Goal: Task Accomplishment & Management: Complete application form

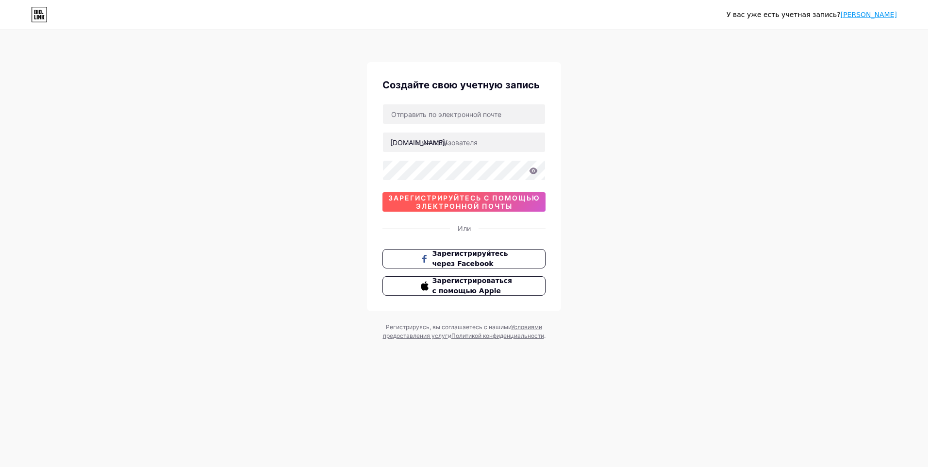
click at [475, 206] on span "Зарегистрируйтесь с помощью электронной почты" at bounding box center [464, 202] width 163 height 17
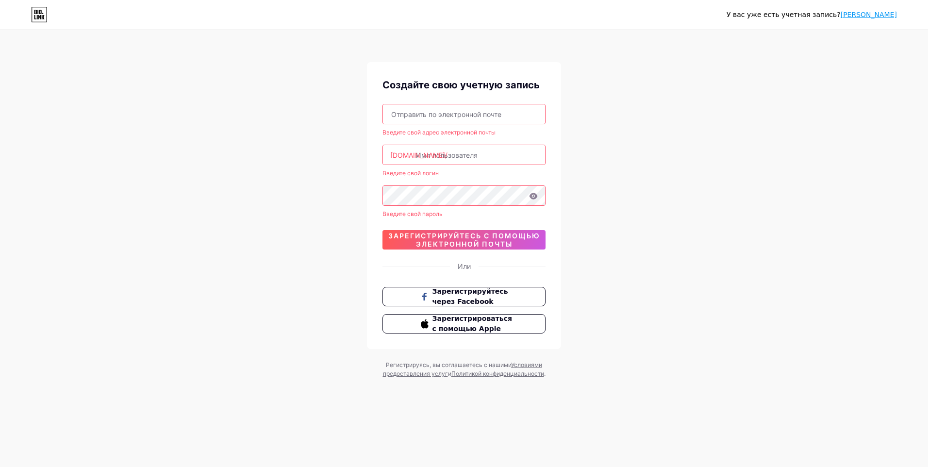
click at [437, 113] on input "text" at bounding box center [464, 113] width 162 height 19
type input "[EMAIL_ADDRESS][DOMAIN_NAME]"
click at [441, 159] on input "text" at bounding box center [464, 154] width 162 height 19
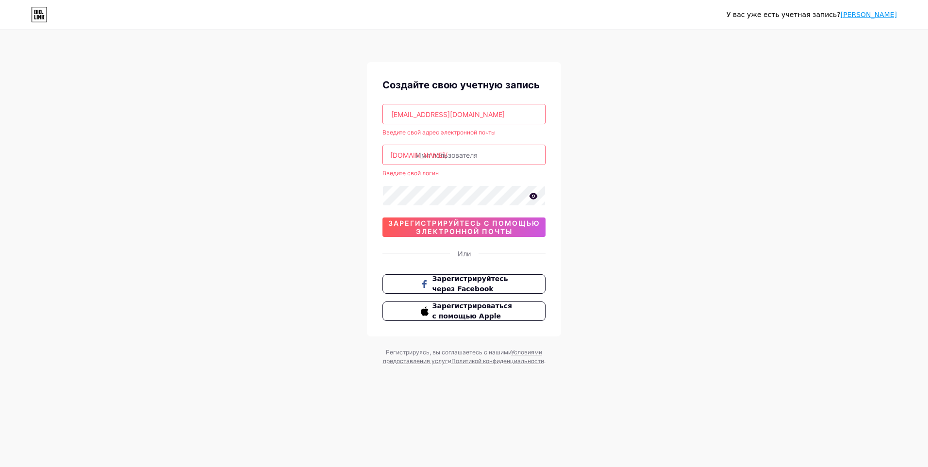
click at [530, 196] on icon at bounding box center [534, 196] width 8 height 6
click at [530, 196] on icon at bounding box center [533, 196] width 8 height 7
click at [485, 225] on span "Зарегистрируйтесь с помощью электронной почты" at bounding box center [464, 227] width 163 height 17
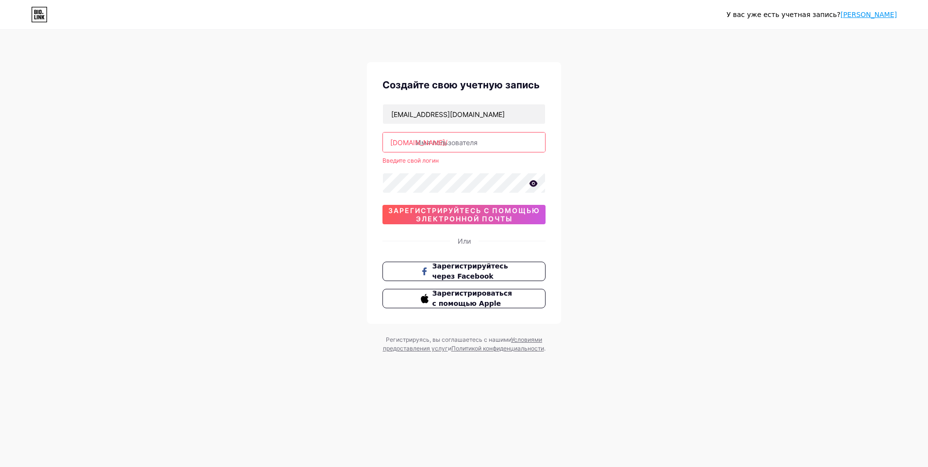
click at [458, 145] on input "text" at bounding box center [464, 142] width 162 height 19
click at [448, 212] on span "Зарегистрируйтесь с помощью электронной почты" at bounding box center [464, 214] width 163 height 17
click at [444, 143] on input "vla" at bounding box center [464, 142] width 162 height 19
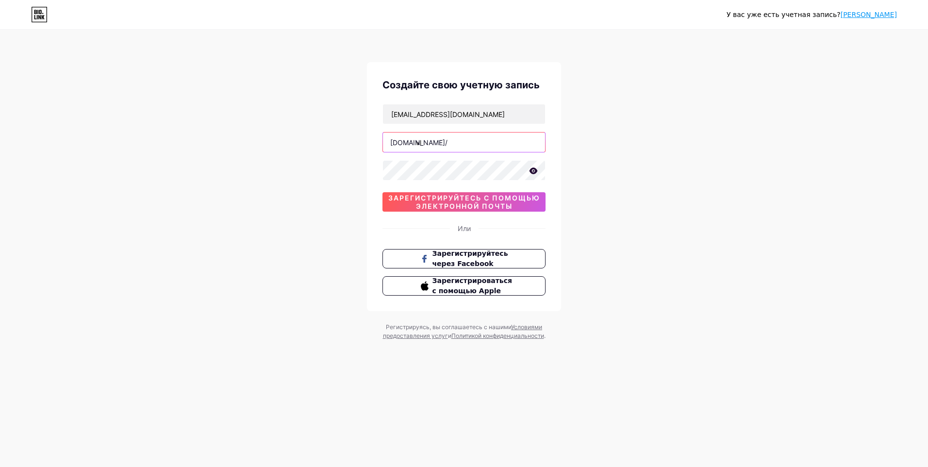
type input "v"
type input "slonik449"
click at [479, 195] on span "Зарегистрируйтесь с помощью электронной почты" at bounding box center [464, 202] width 163 height 17
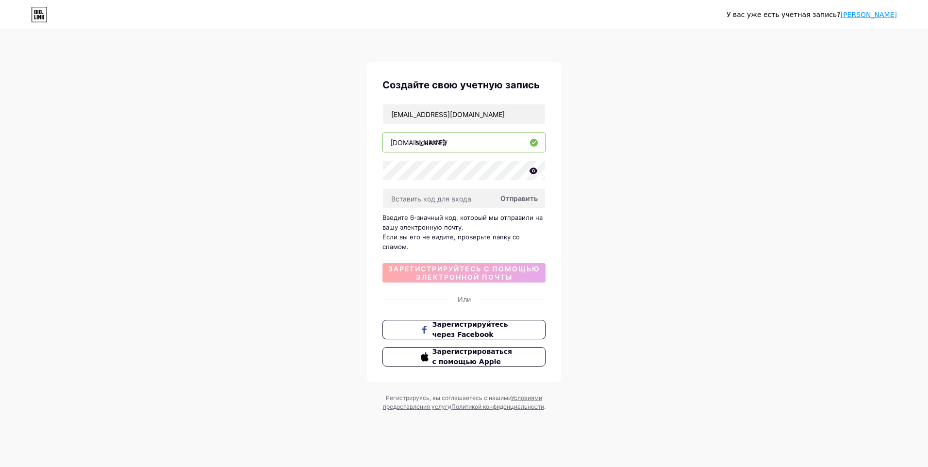
click at [517, 200] on span "Отправить" at bounding box center [519, 198] width 37 height 10
click at [523, 200] on span "Отправить" at bounding box center [519, 198] width 37 height 10
click at [524, 197] on span "Отправить" at bounding box center [519, 198] width 37 height 10
click at [525, 197] on div "Отправить" at bounding box center [519, 198] width 37 height 10
drag, startPoint x: 525, startPoint y: 197, endPoint x: 623, endPoint y: 215, distance: 100.3
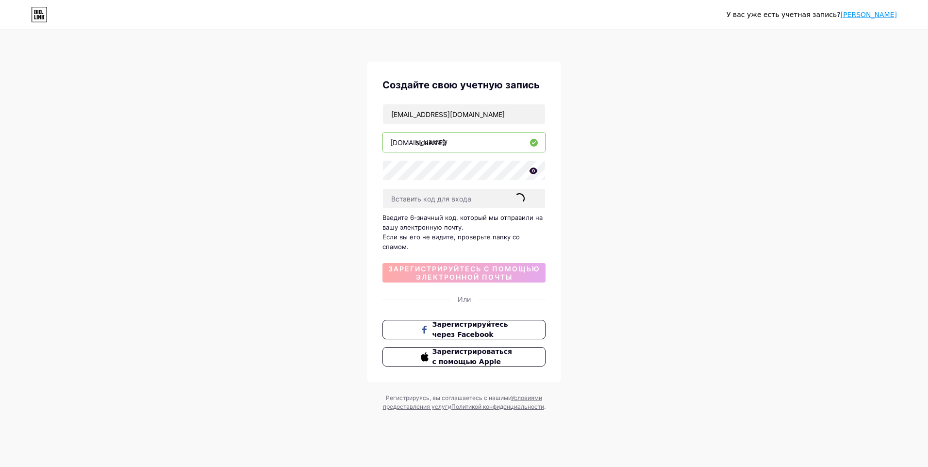
click at [623, 215] on div "У вас уже есть учетная запись? [PERSON_NAME] Создайте свою учетную запись [EMAI…" at bounding box center [464, 221] width 928 height 442
click at [534, 170] on icon at bounding box center [534, 171] width 8 height 6
click at [534, 170] on icon at bounding box center [533, 172] width 10 height 10
click at [887, 14] on link "[PERSON_NAME]" at bounding box center [869, 15] width 56 height 8
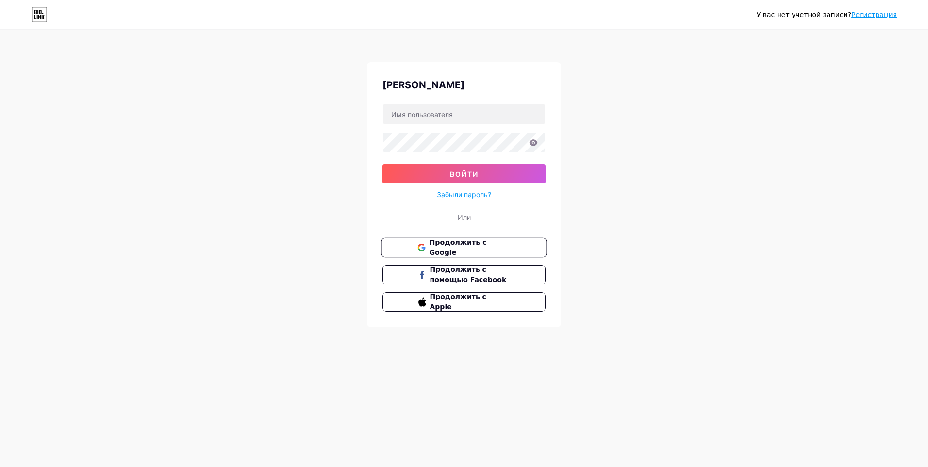
click at [453, 251] on span "Продолжить с Google" at bounding box center [469, 247] width 81 height 21
